Goal: Information Seeking & Learning: Check status

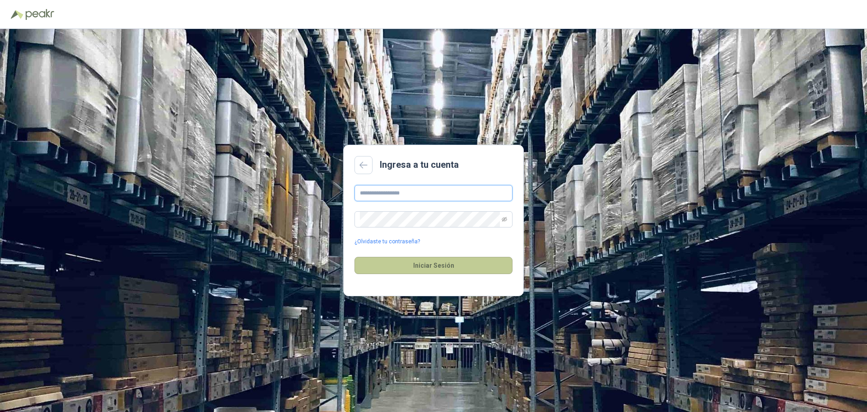
type input "**********"
click at [453, 264] on button "Iniciar Sesión" at bounding box center [434, 265] width 158 height 17
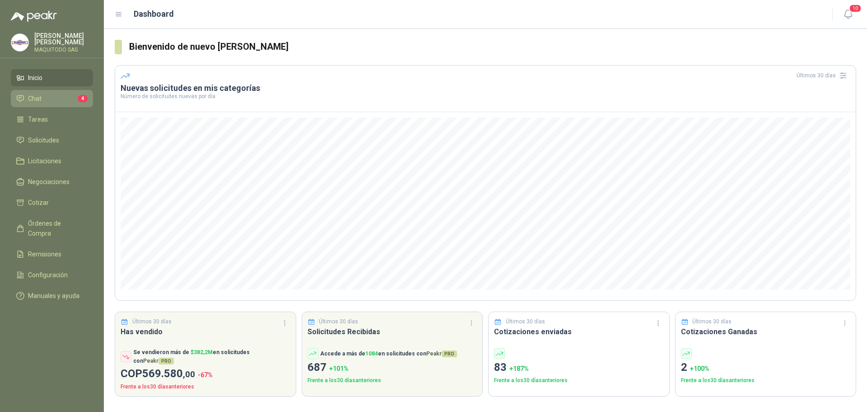
click at [49, 95] on li "Chat 4" at bounding box center [51, 99] width 71 height 10
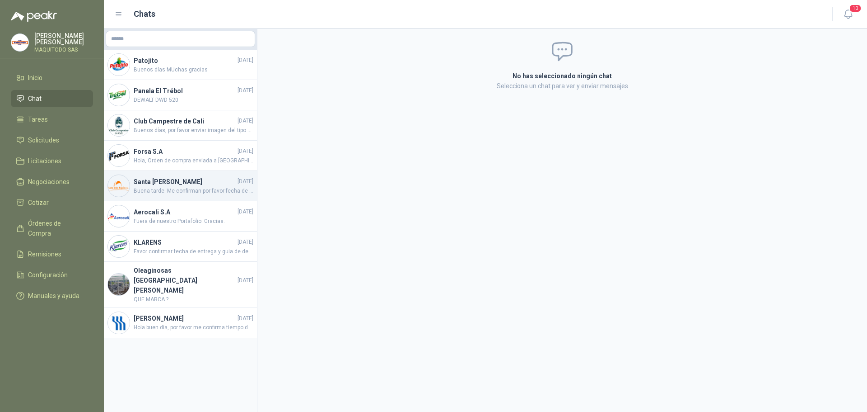
click at [205, 183] on h4 "Santa [PERSON_NAME]" at bounding box center [185, 182] width 102 height 10
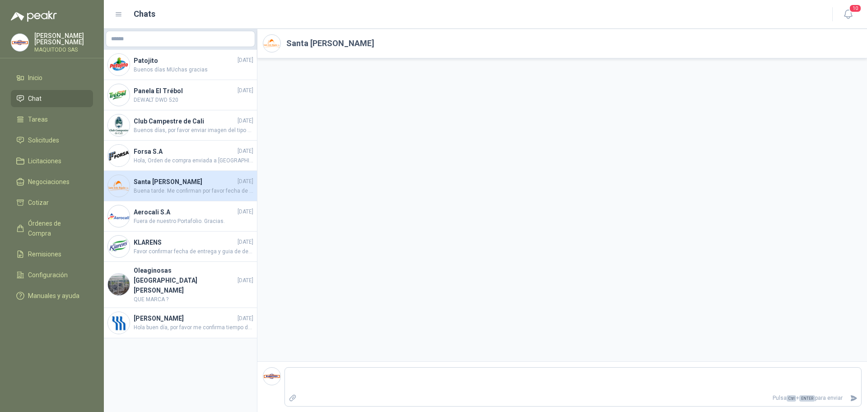
click at [204, 189] on span "Buena tarde. Me confirman por favor fecha de entrega. Gracias" at bounding box center [194, 191] width 120 height 9
drag, startPoint x: 235, startPoint y: 192, endPoint x: 510, endPoint y: 265, distance: 284.7
click at [510, 265] on div at bounding box center [562, 209] width 610 height 303
click at [216, 190] on span "Buena tarde. Me confirman por favor fecha de entrega. Gracias" at bounding box center [194, 191] width 120 height 9
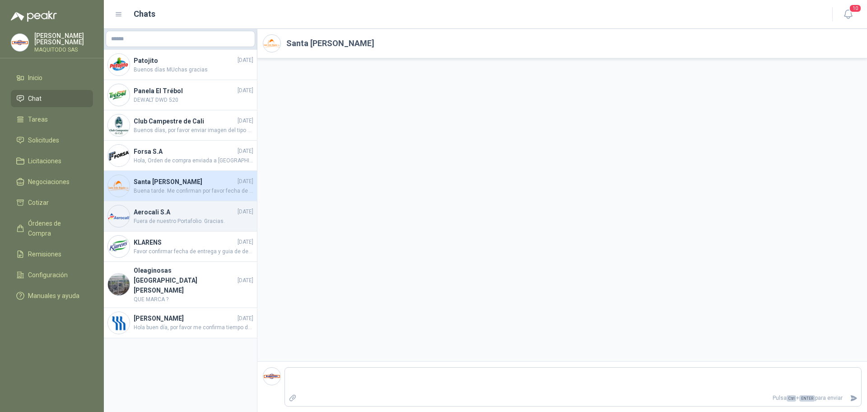
click at [182, 230] on div "Aerocali [DATE] Fuera de nuestro Portafolio. Gracias." at bounding box center [180, 216] width 153 height 30
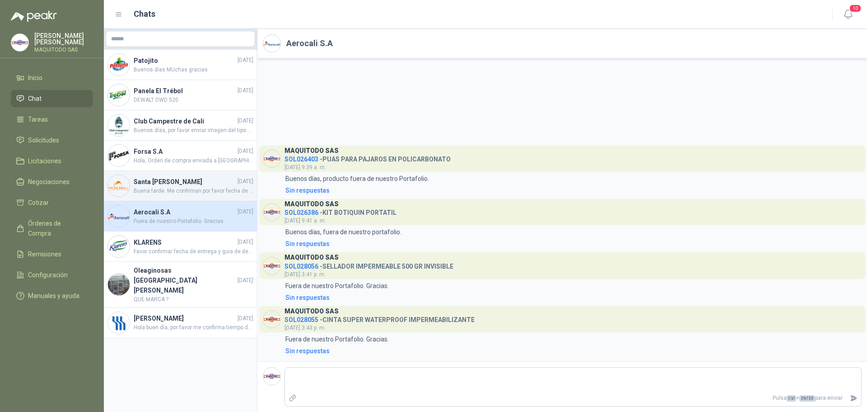
click at [182, 189] on span "Buena tarde. Me confirman por favor fecha de entrega. Gracias" at bounding box center [194, 191] width 120 height 9
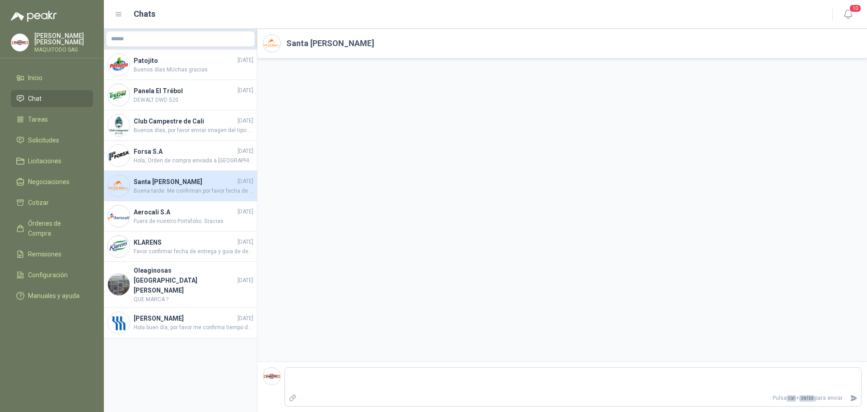
click at [332, 45] on h2 "Santa [PERSON_NAME]" at bounding box center [330, 43] width 88 height 13
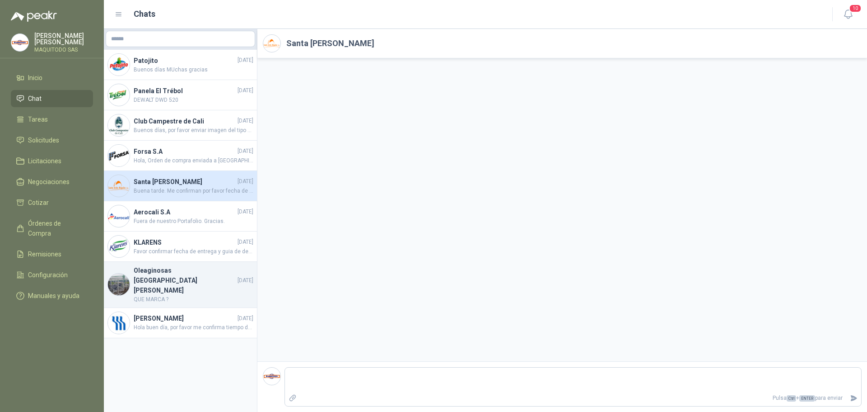
click at [210, 273] on h4 "Oleaginosas [GEOGRAPHIC_DATA][PERSON_NAME]" at bounding box center [185, 280] width 102 height 30
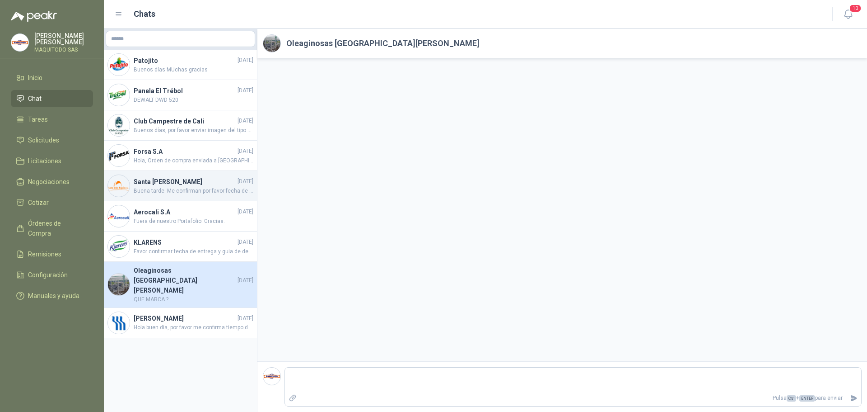
click at [220, 185] on h4 "Santa [PERSON_NAME]" at bounding box center [185, 182] width 102 height 10
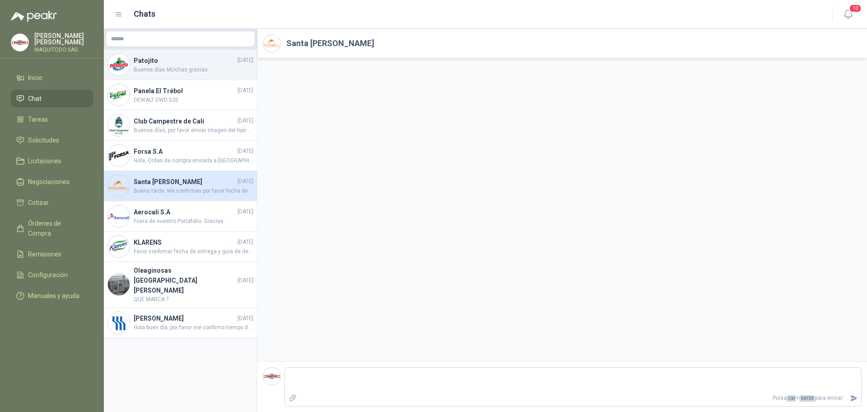
click at [191, 52] on div "Patojito [DATE] Buenos días MUchas gracias" at bounding box center [180, 65] width 153 height 30
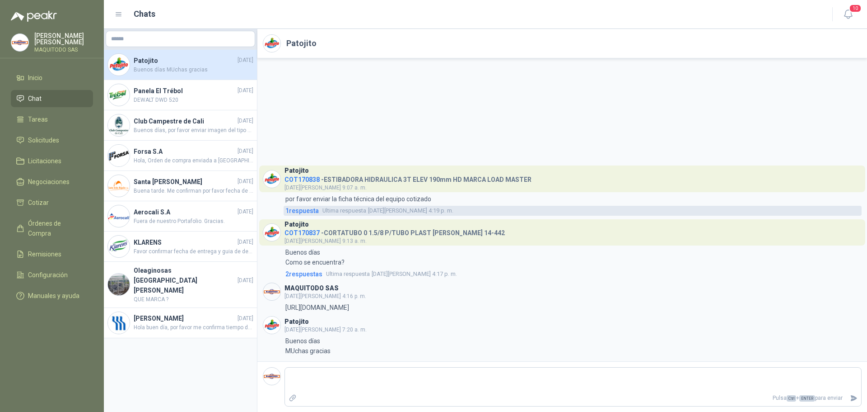
click at [315, 212] on span "1 respuesta" at bounding box center [301, 211] width 33 height 10
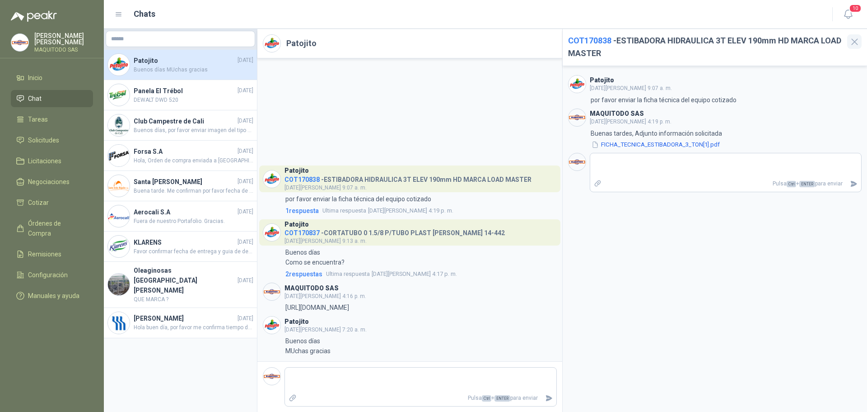
click at [856, 44] on icon "button" at bounding box center [854, 41] width 11 height 11
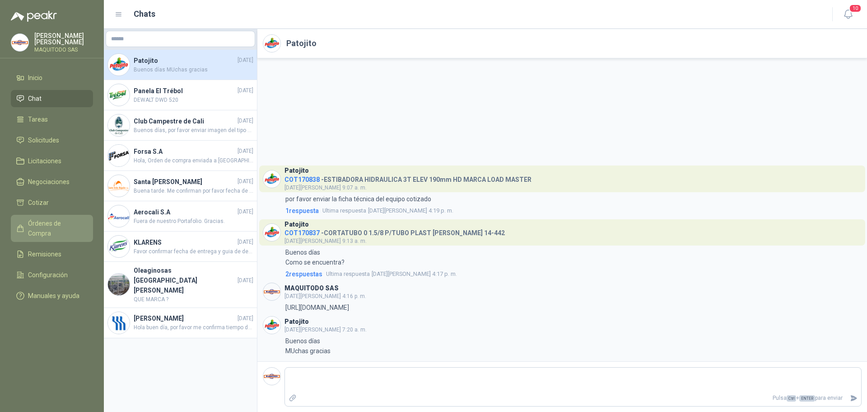
click at [64, 218] on span "Órdenes de Compra" at bounding box center [56, 228] width 56 height 20
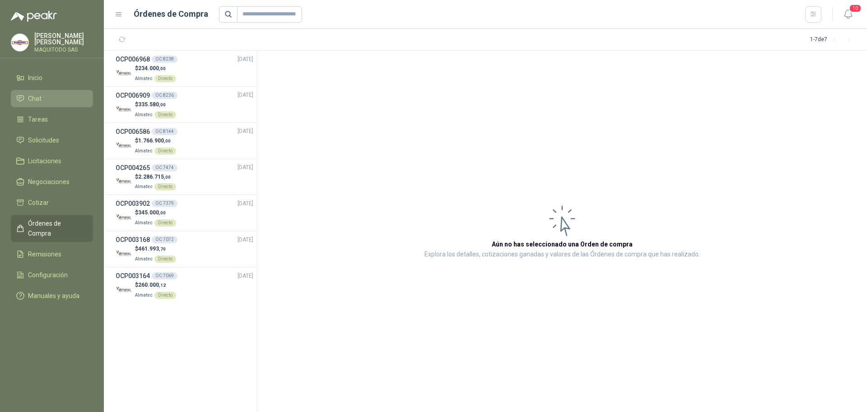
click at [48, 90] on link "Chat" at bounding box center [52, 98] width 82 height 17
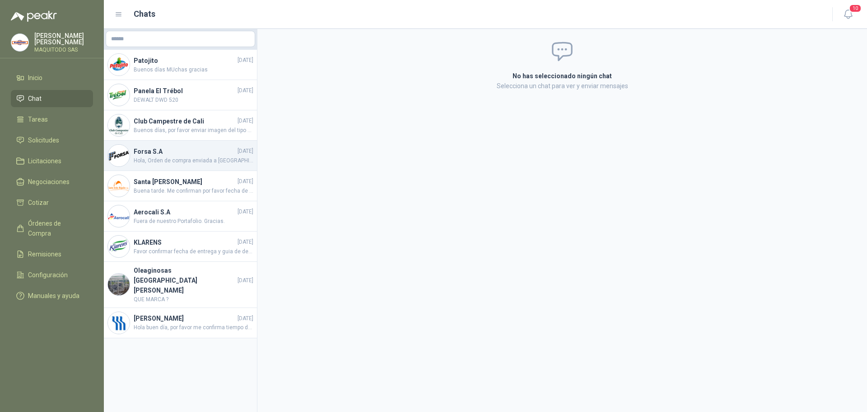
click at [187, 155] on h4 "Forsa S.A" at bounding box center [185, 151] width 102 height 10
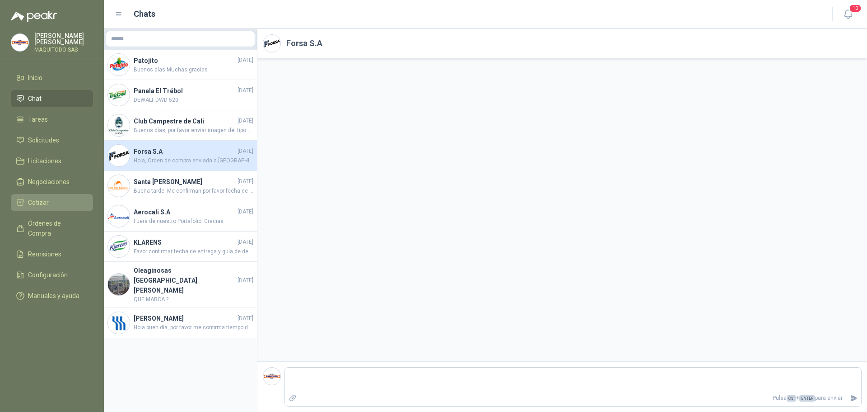
click at [42, 206] on link "Cotizar" at bounding box center [52, 202] width 82 height 17
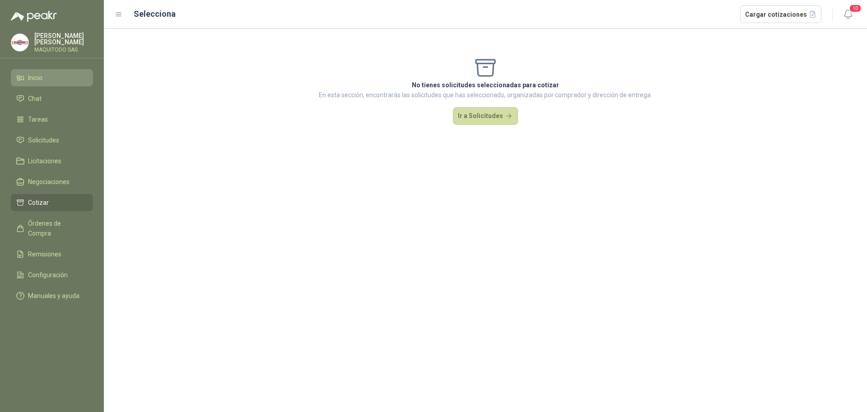
click at [46, 73] on li "Inicio" at bounding box center [51, 78] width 71 height 10
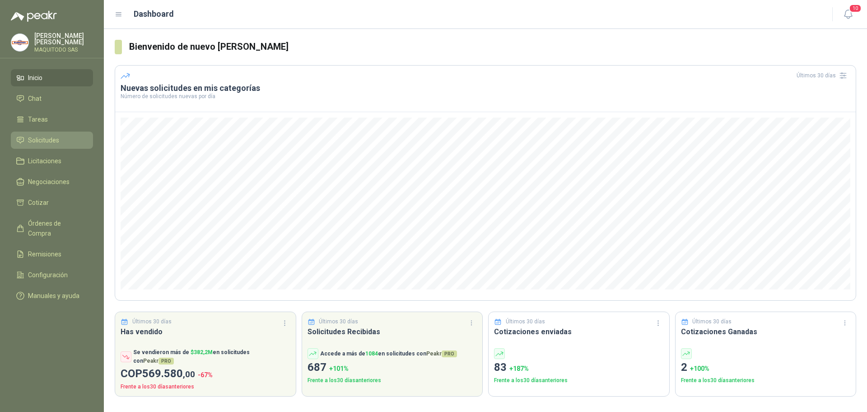
click at [52, 140] on span "Solicitudes" at bounding box center [43, 140] width 31 height 10
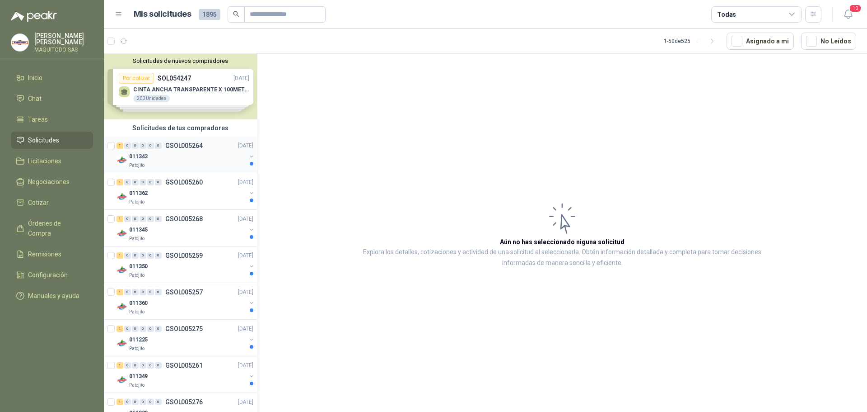
click at [201, 161] on div "011343" at bounding box center [187, 156] width 117 height 11
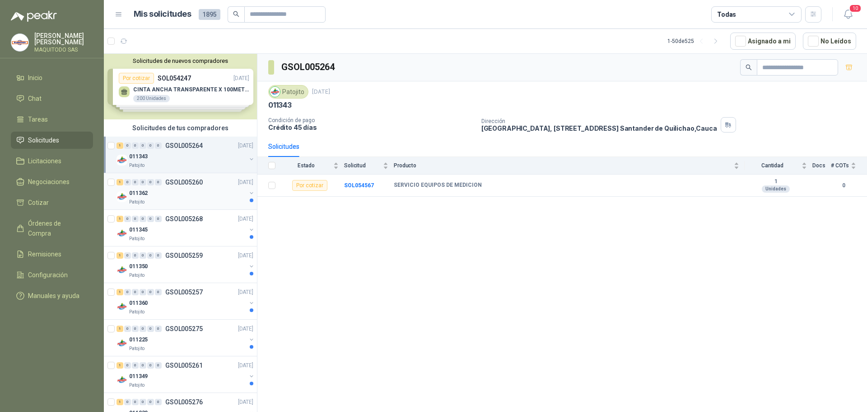
click at [182, 192] on div "011362" at bounding box center [187, 192] width 117 height 11
click at [194, 234] on div "011345" at bounding box center [187, 229] width 117 height 11
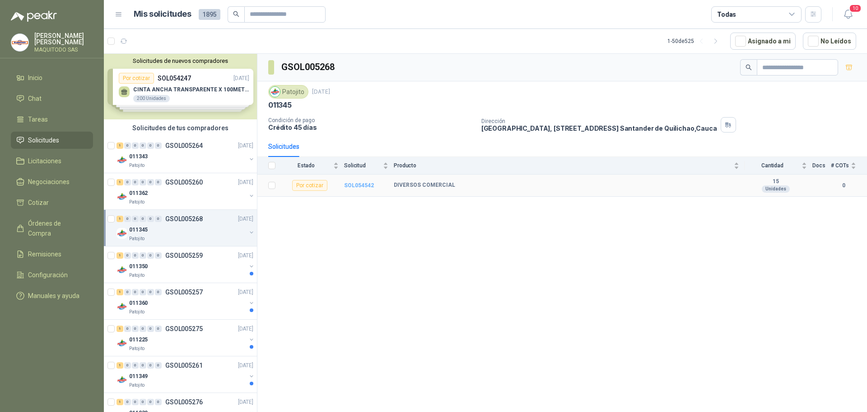
click at [352, 187] on b "SOL054542" at bounding box center [359, 185] width 30 height 6
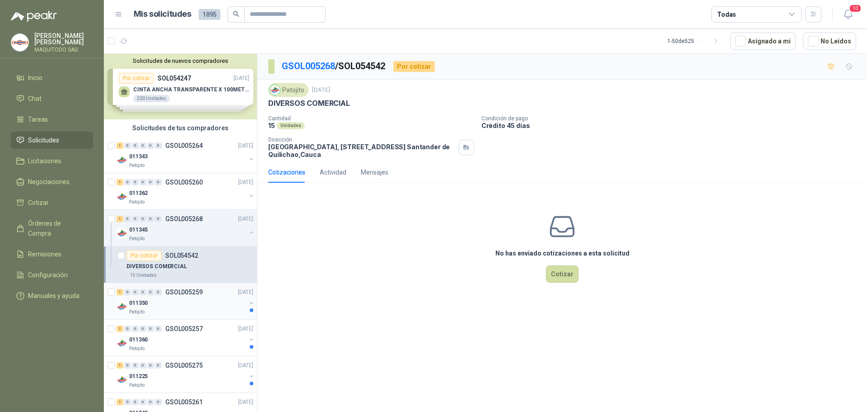
click at [149, 304] on div "011350" at bounding box center [187, 302] width 117 height 11
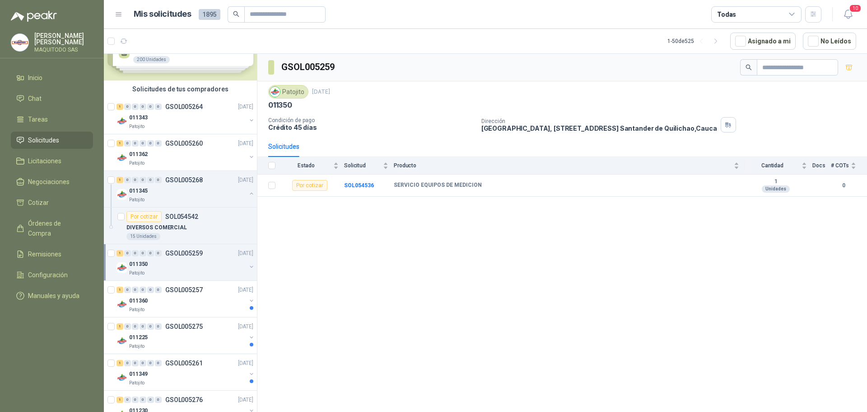
scroll to position [90, 0]
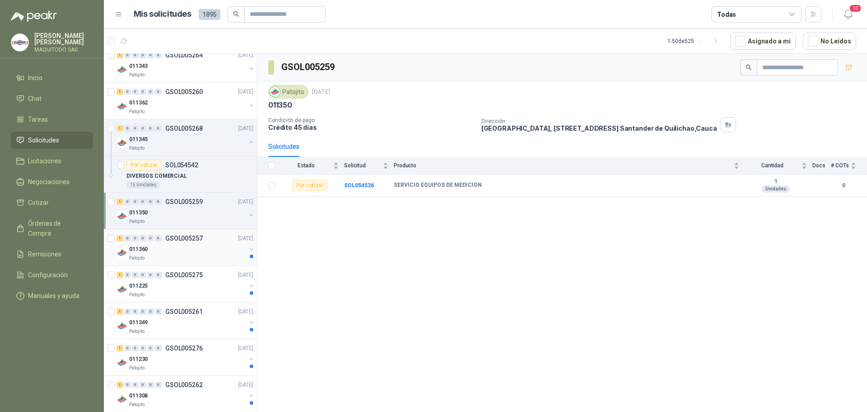
click at [178, 251] on div "011360" at bounding box center [187, 248] width 117 height 11
click at [159, 288] on div "011225" at bounding box center [187, 285] width 117 height 11
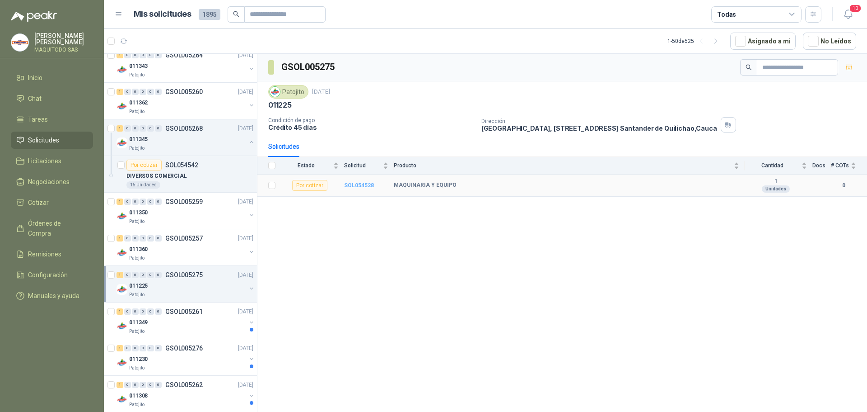
click at [363, 186] on b "SOL054528" at bounding box center [359, 185] width 30 height 6
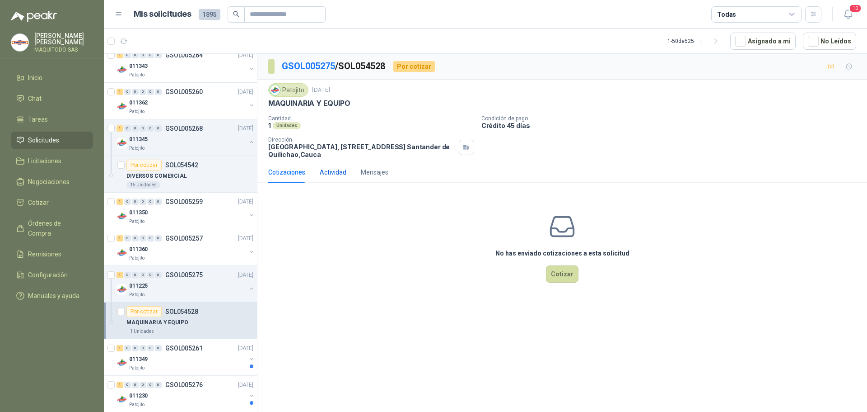
click at [337, 173] on div "Actividad" at bounding box center [333, 172] width 27 height 10
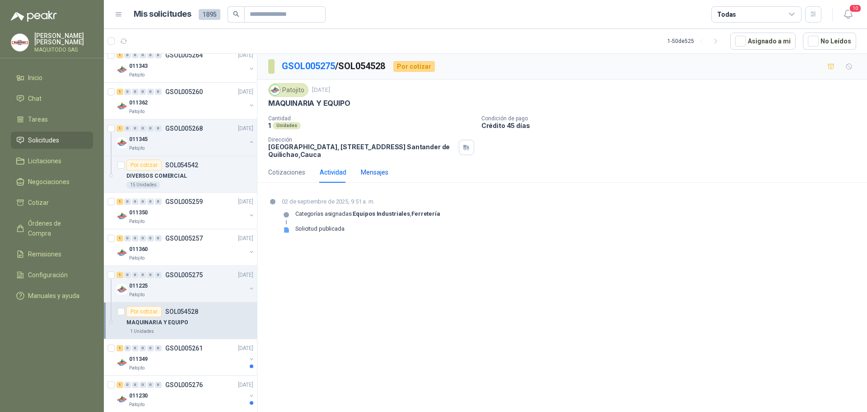
click at [384, 173] on div "Mensajes" at bounding box center [375, 172] width 28 height 10
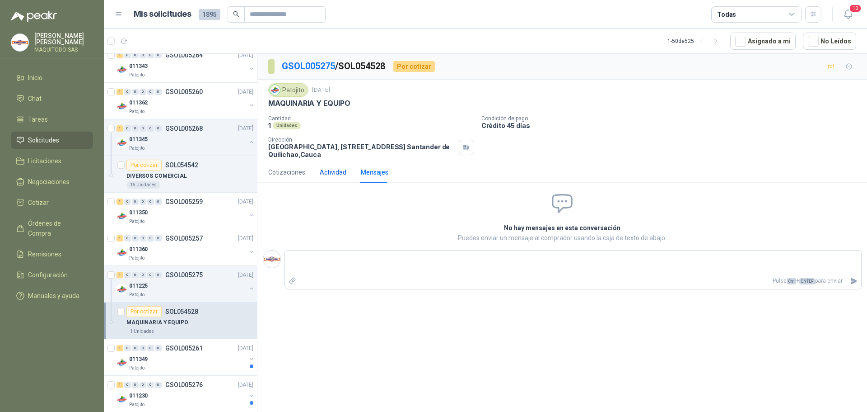
click at [341, 174] on div "Actividad" at bounding box center [333, 172] width 27 height 10
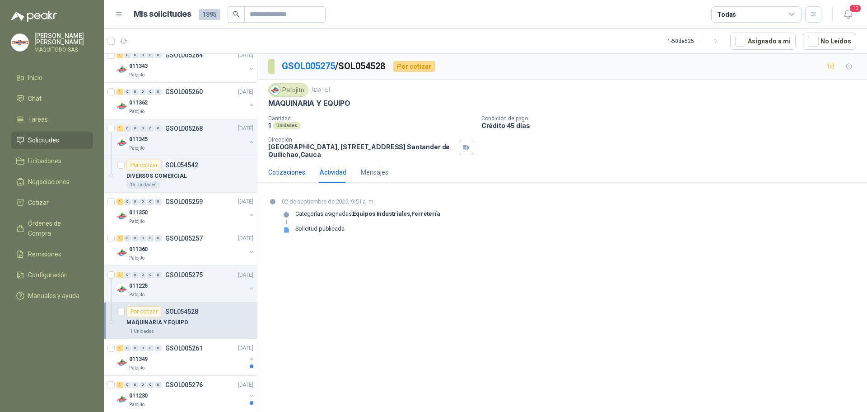
click at [299, 173] on div "Cotizaciones" at bounding box center [286, 172] width 37 height 10
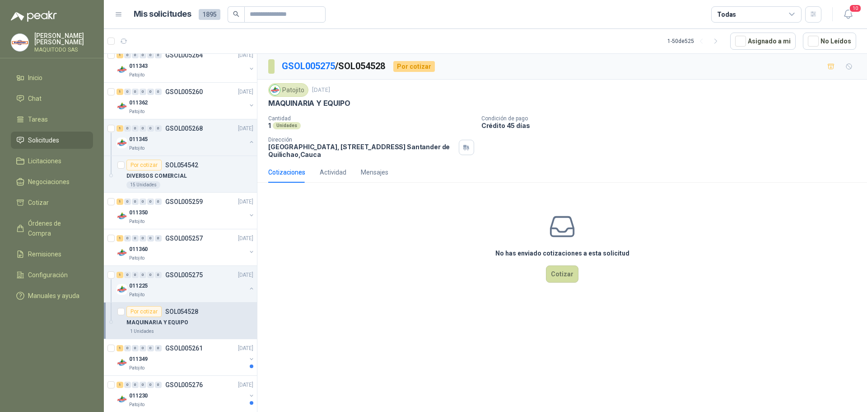
scroll to position [136, 0]
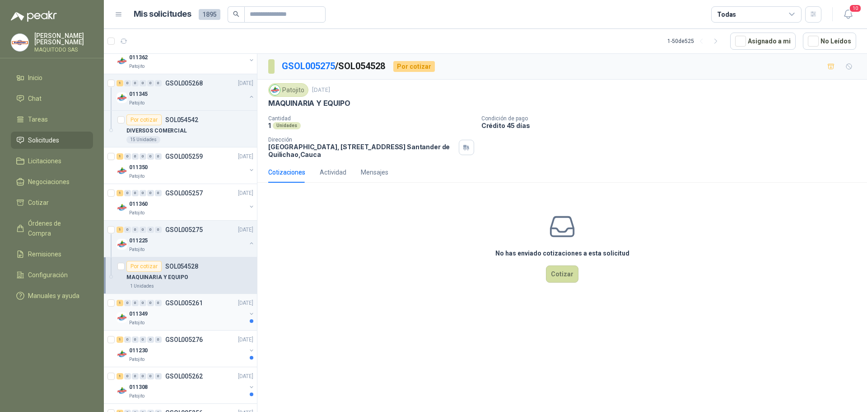
click at [144, 316] on p "011349" at bounding box center [138, 313] width 19 height 9
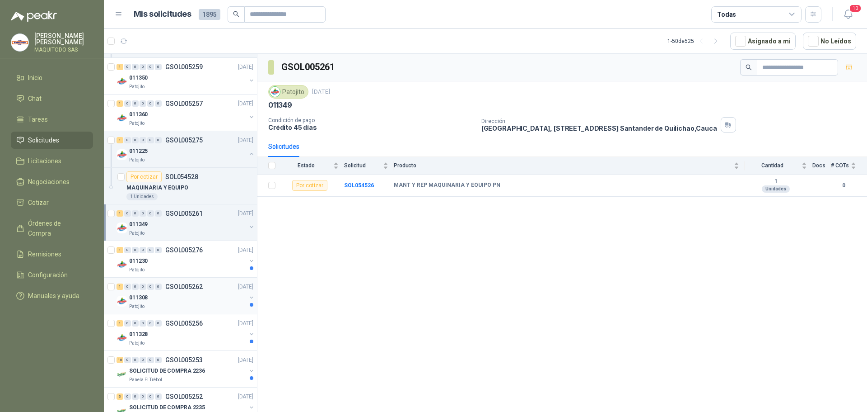
scroll to position [226, 0]
click at [178, 256] on div "011230" at bounding box center [187, 259] width 117 height 11
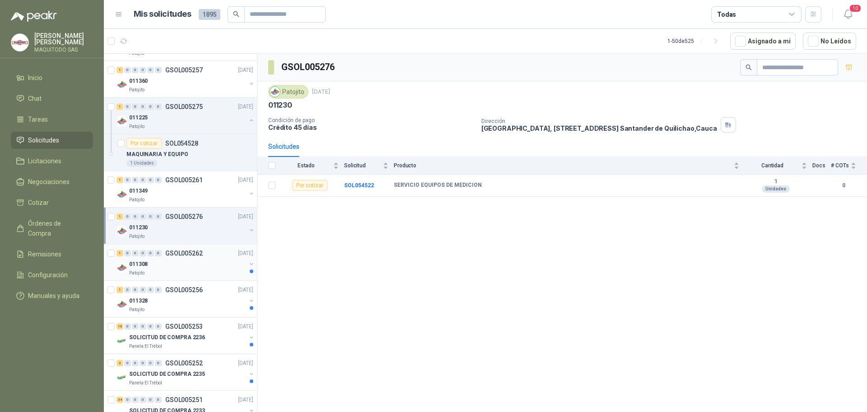
scroll to position [316, 0]
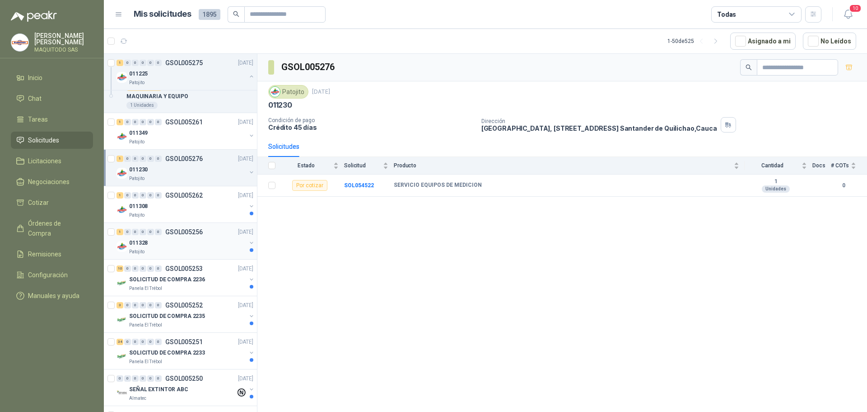
click at [196, 252] on div "Patojito" at bounding box center [187, 251] width 117 height 7
click at [188, 217] on div "Patojito" at bounding box center [187, 214] width 117 height 7
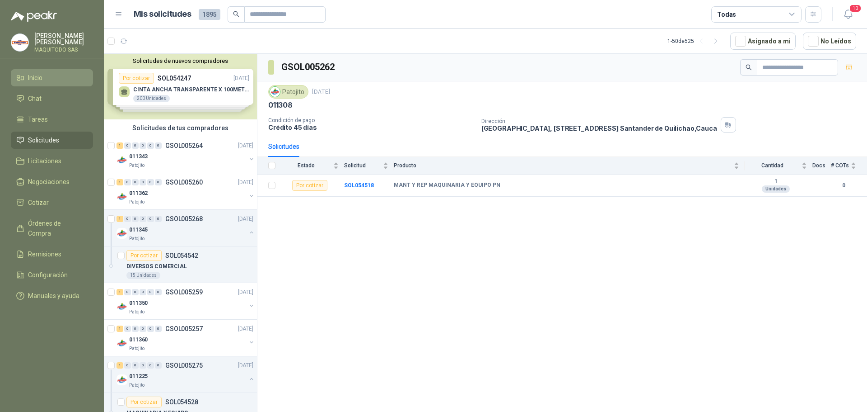
click at [73, 75] on li "Inicio" at bounding box center [51, 78] width 71 height 10
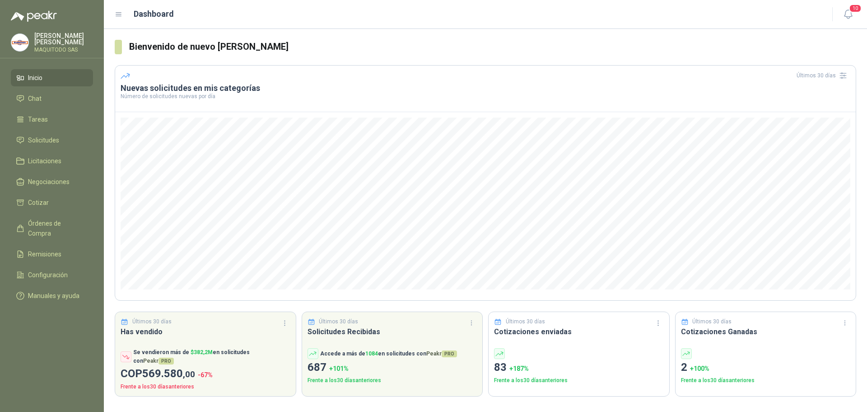
click at [54, 77] on li "Inicio" at bounding box center [51, 78] width 71 height 10
